Goal: Task Accomplishment & Management: Use online tool/utility

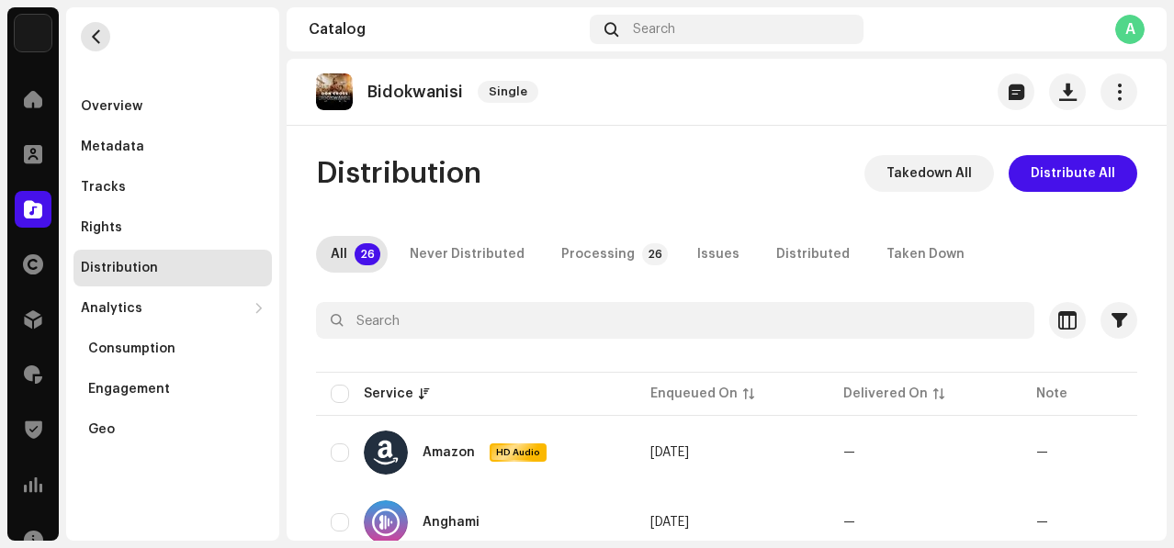
click at [99, 30] on span "button" at bounding box center [96, 36] width 14 height 15
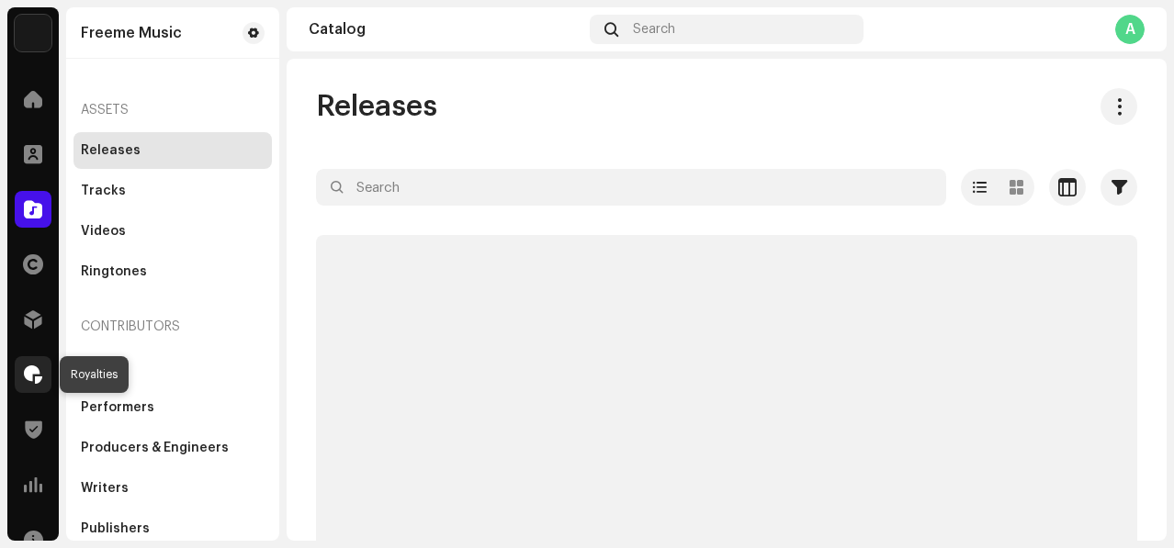
click at [28, 373] on span at bounding box center [33, 374] width 18 height 15
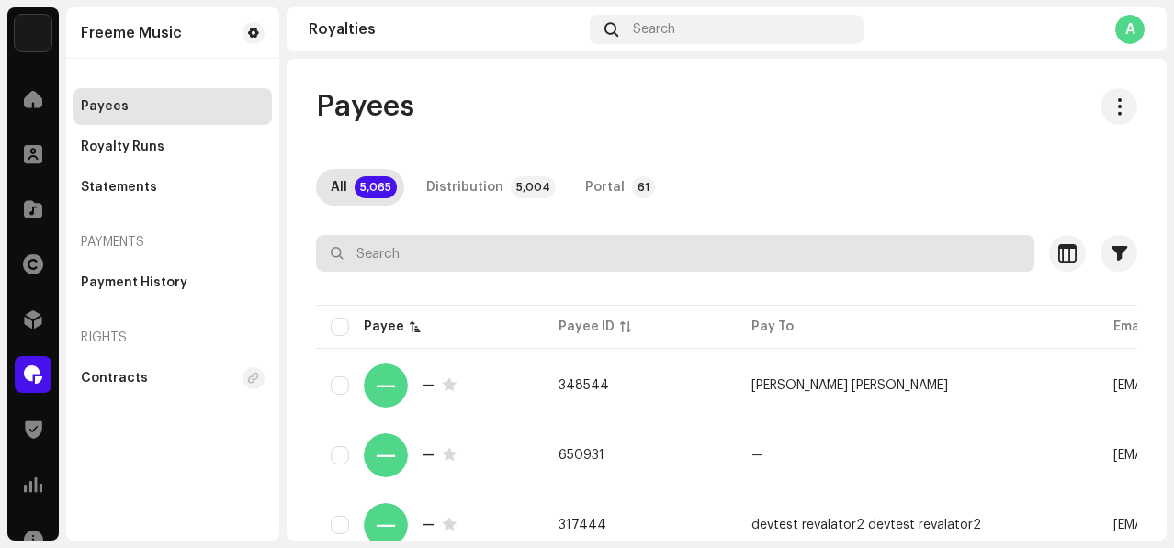
click at [519, 252] on input "text" at bounding box center [675, 253] width 718 height 37
paste input "[EMAIL_ADDRESS][DOMAIN_NAME]"
type input "[EMAIL_ADDRESS][DOMAIN_NAME]"
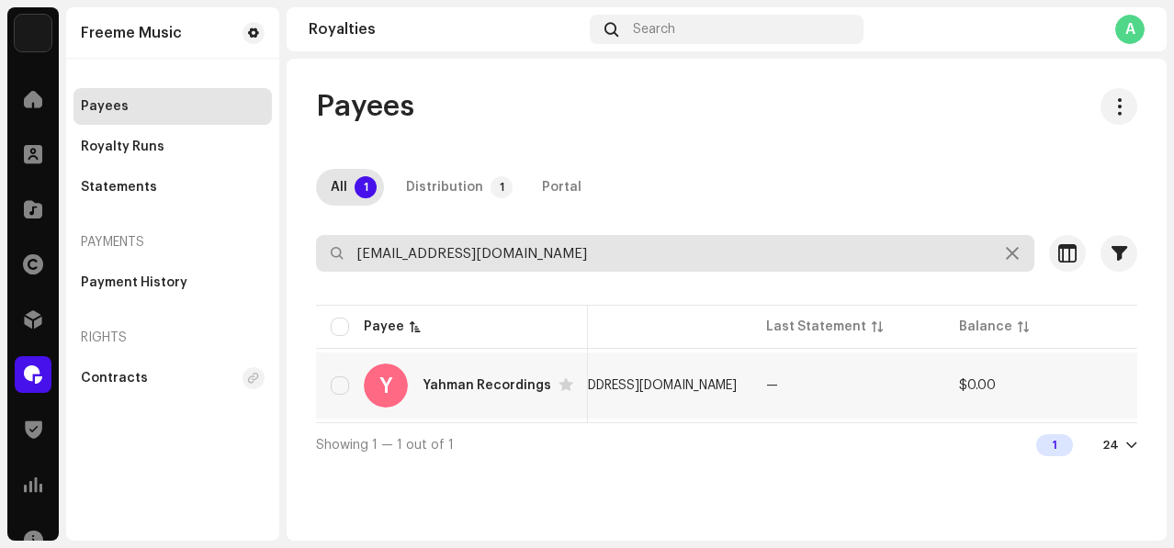
scroll to position [0, 610]
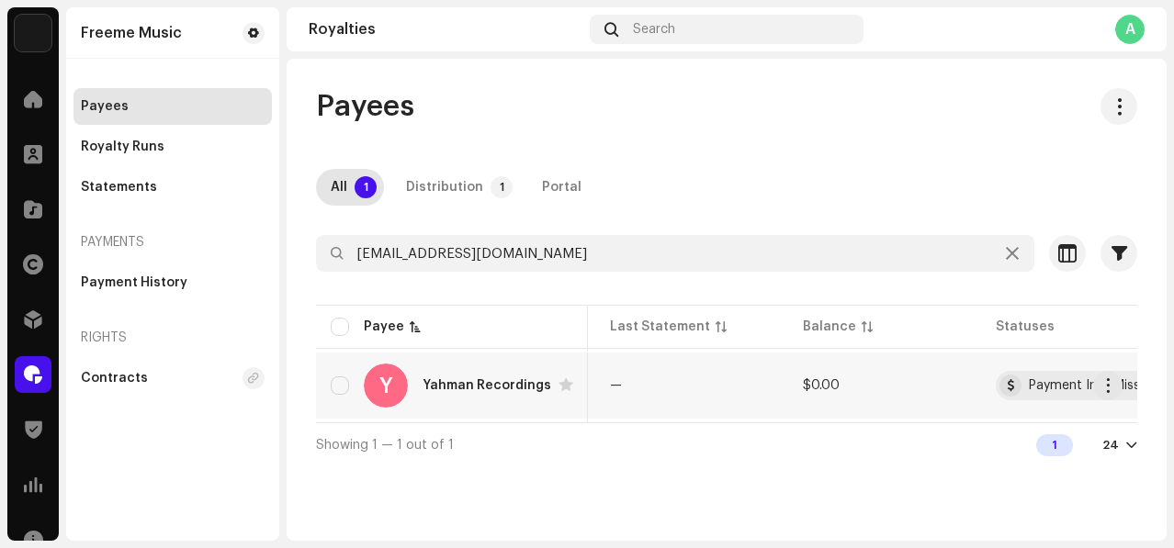
click at [883, 378] on td "$0.00" at bounding box center [884, 386] width 193 height 66
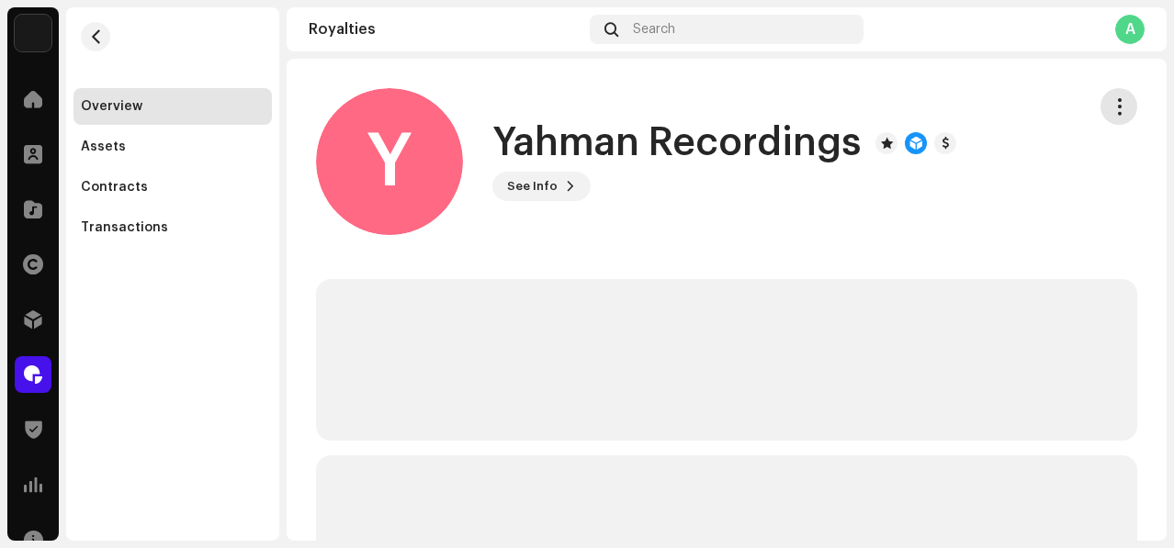
click at [1112, 106] on span "button" at bounding box center [1118, 106] width 17 height 15
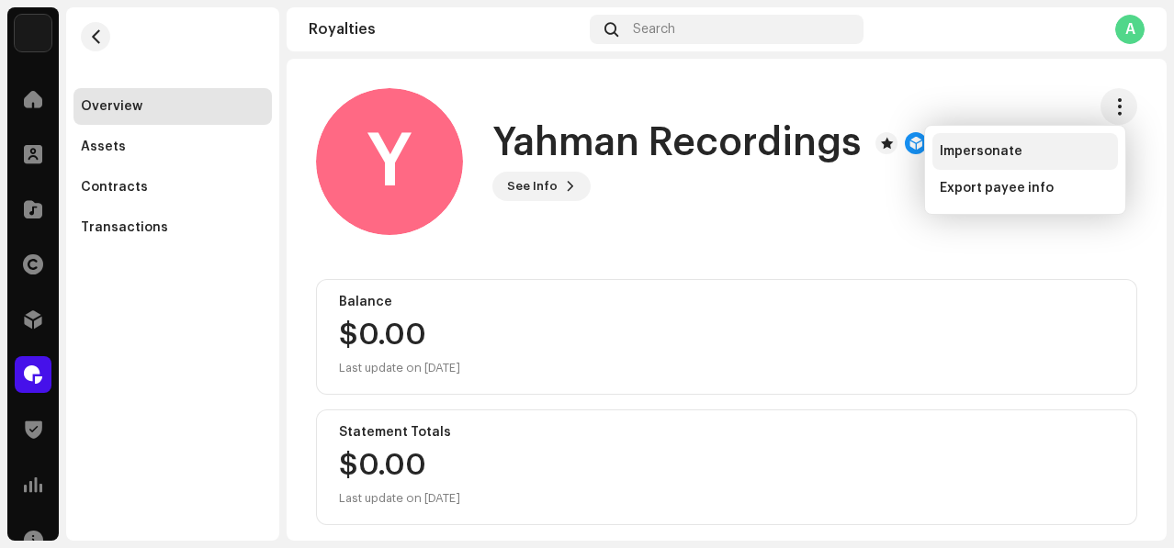
click at [1006, 158] on span "Impersonate" at bounding box center [981, 151] width 83 height 15
